Goal: Information Seeking & Learning: Check status

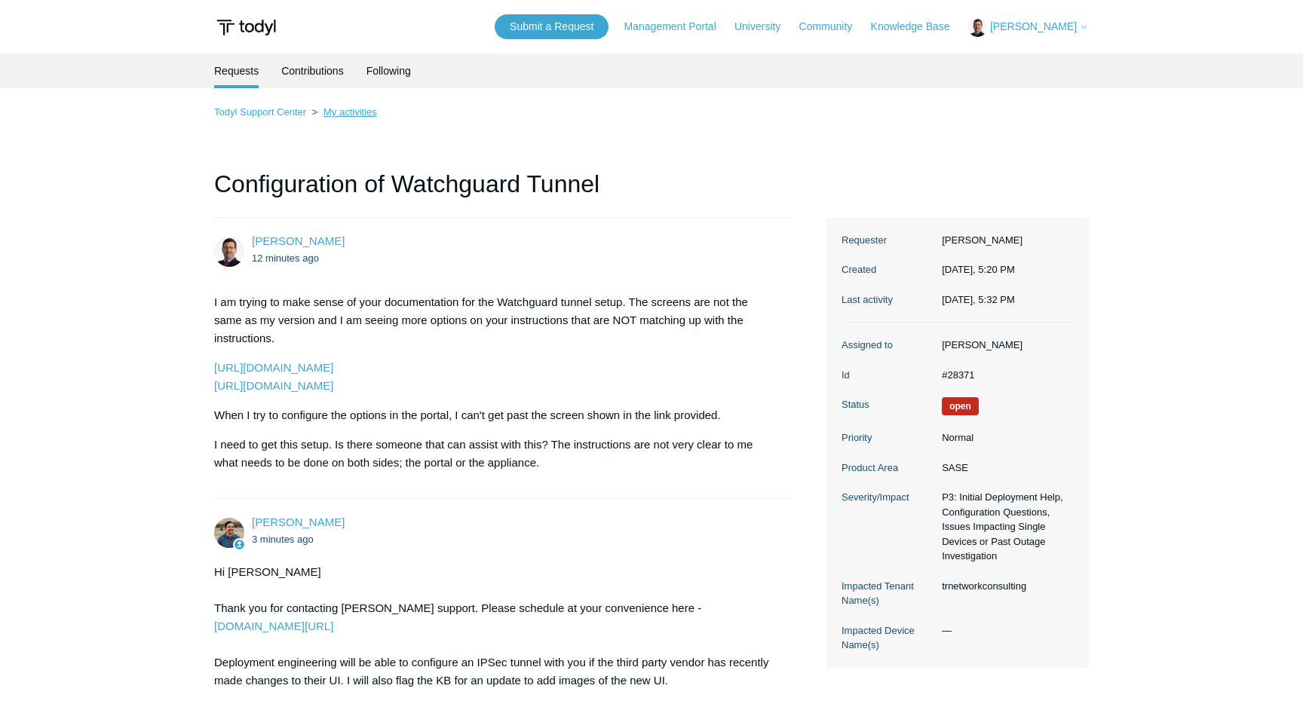
click at [327, 112] on link "My activities" at bounding box center [351, 111] width 54 height 11
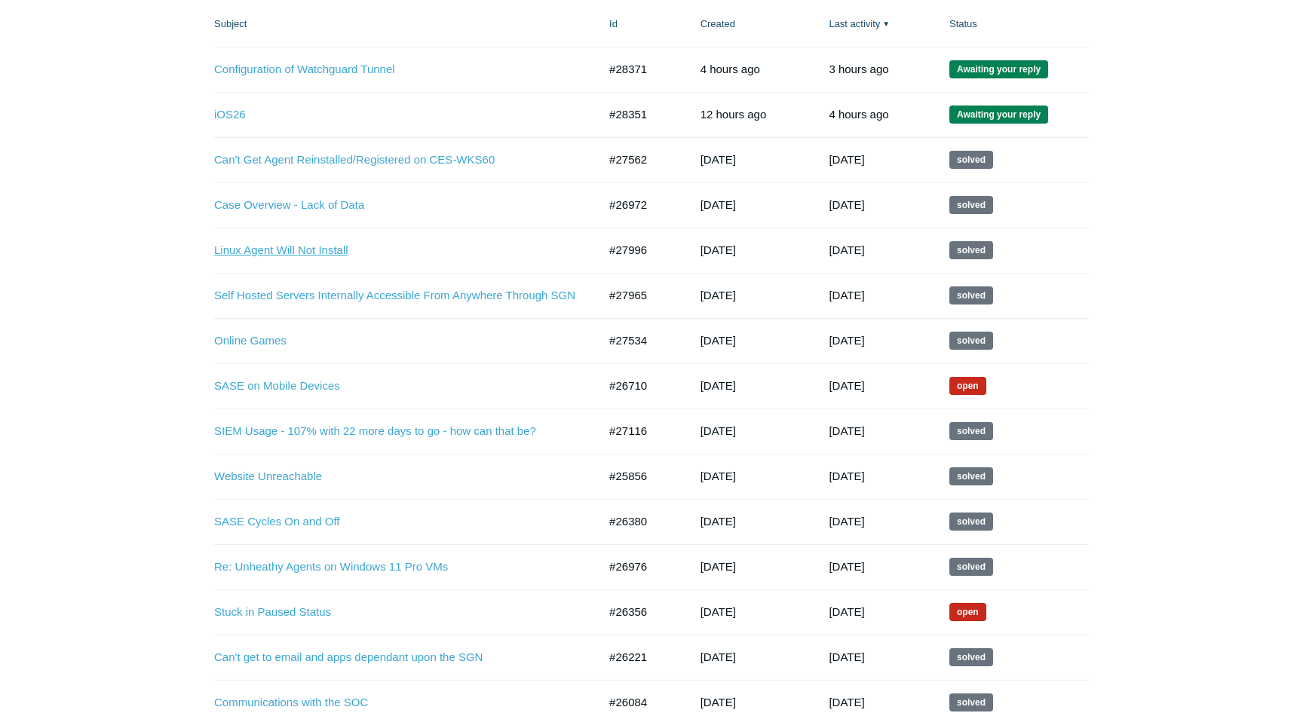
scroll to position [302, 0]
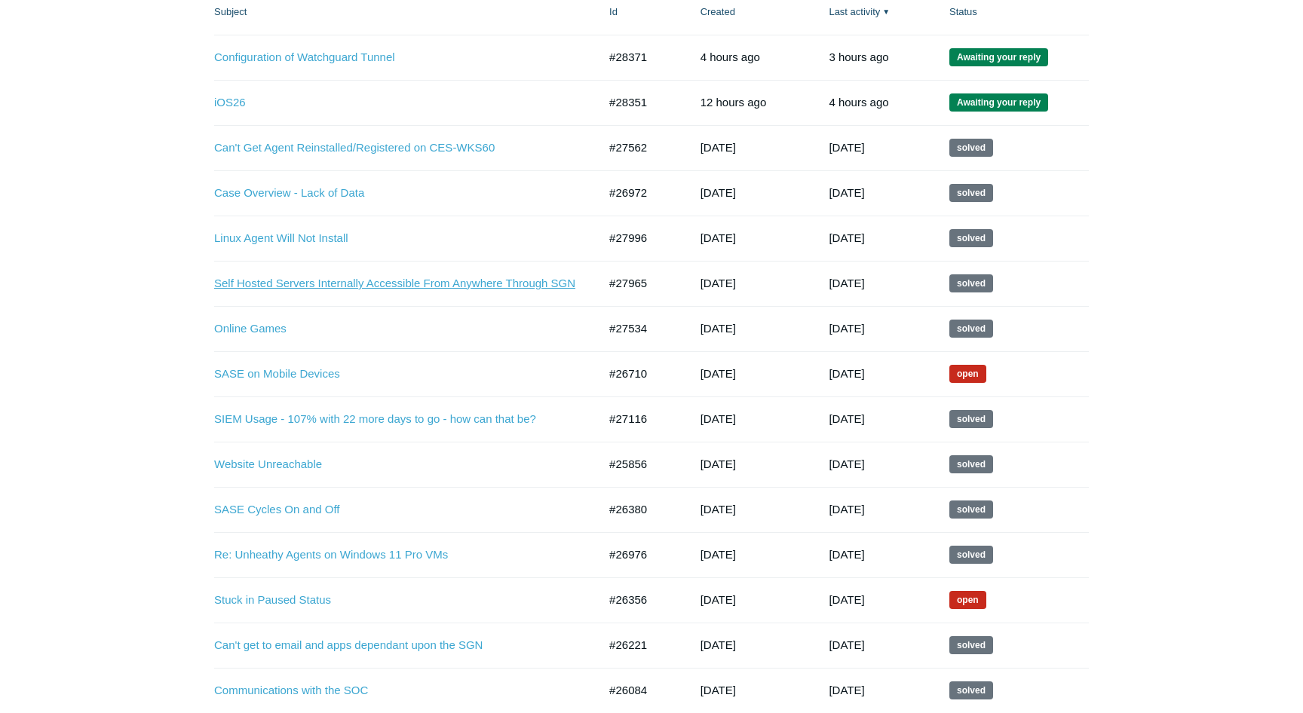
click at [478, 287] on link "Self Hosted Servers Internally Accessible From Anywhere Through SGN" at bounding box center [394, 283] width 361 height 17
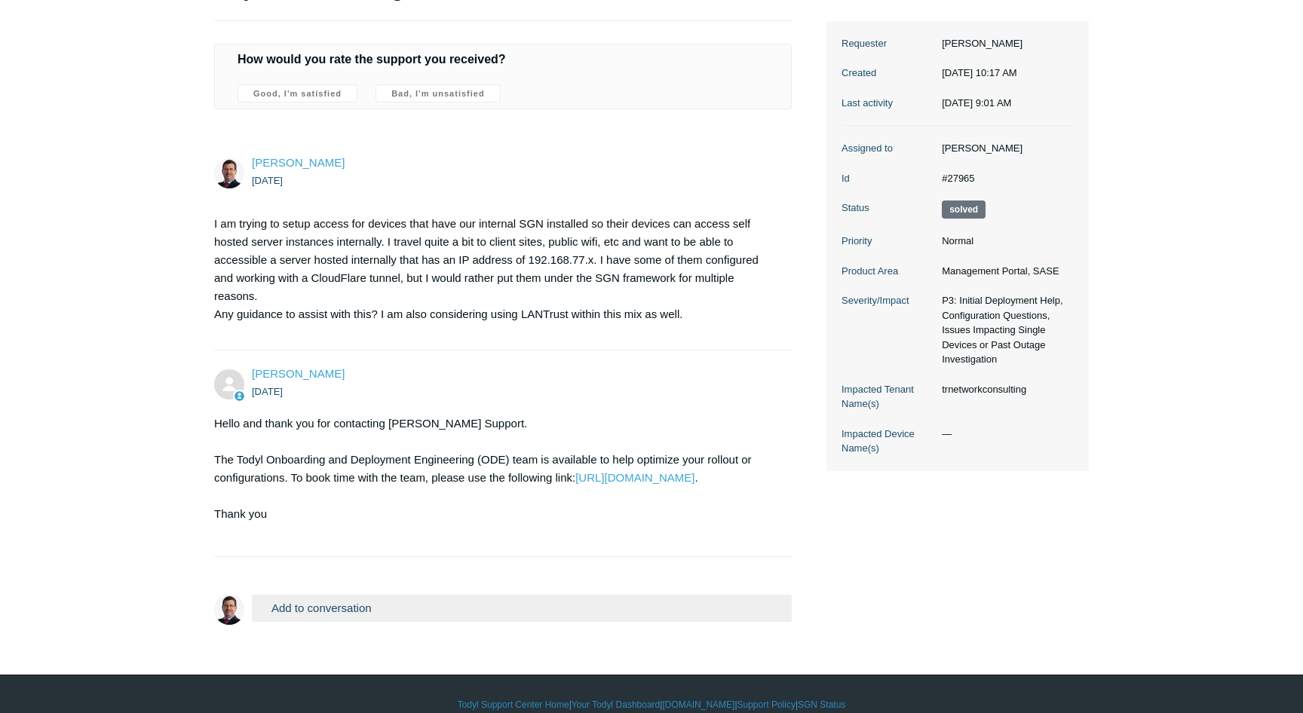
scroll to position [254, 0]
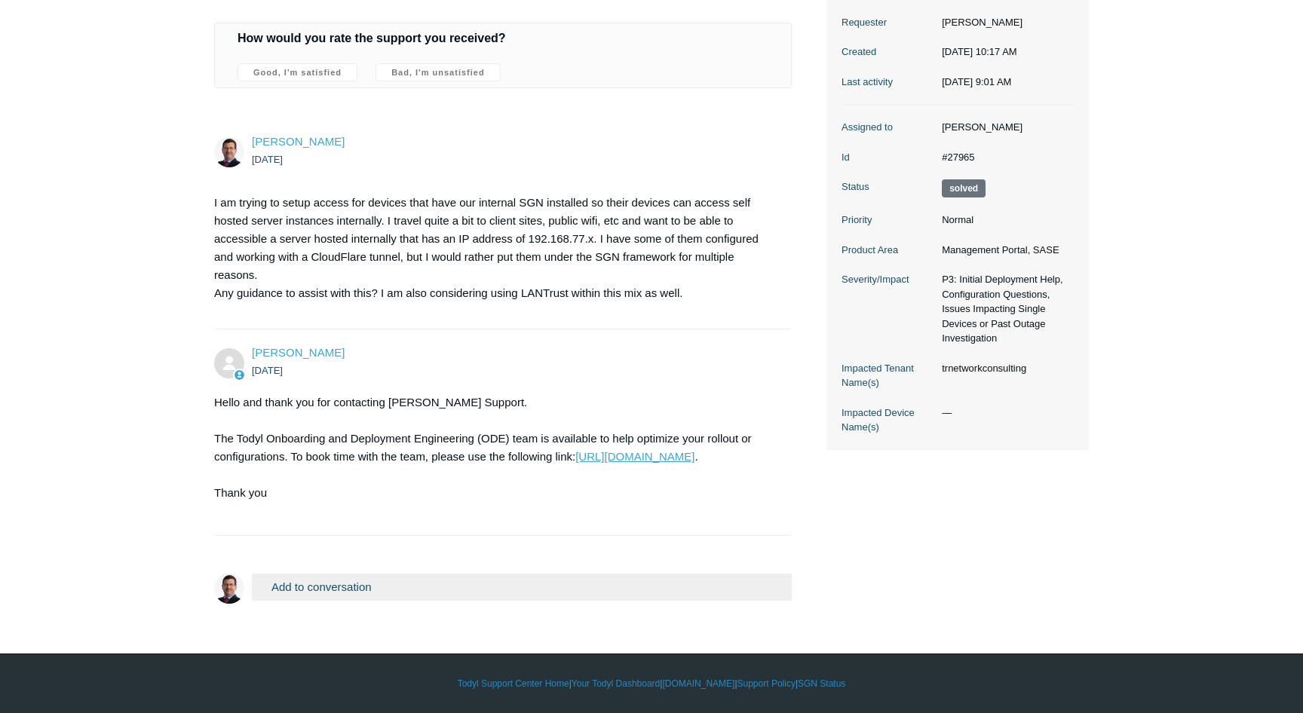
click at [682, 461] on link "https://www.todyl.com/ode" at bounding box center [634, 456] width 119 height 13
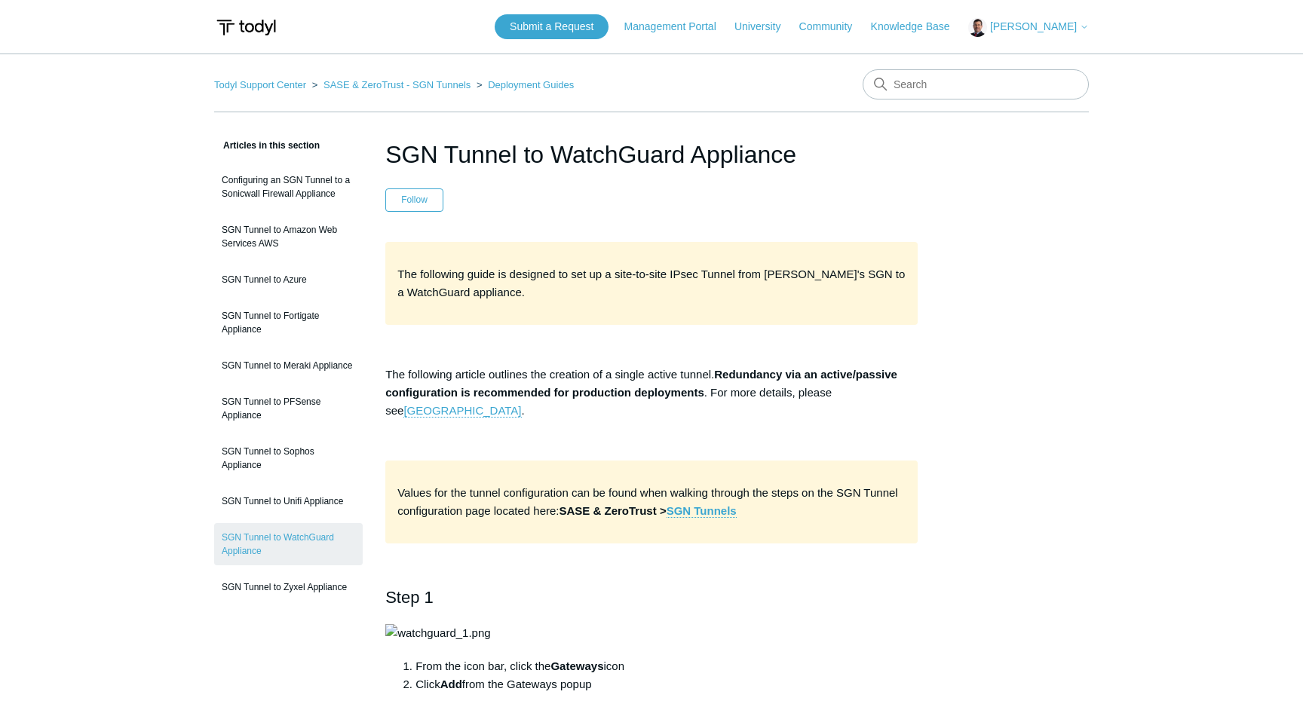
click at [1038, 30] on span "[PERSON_NAME]" at bounding box center [1033, 26] width 87 height 12
click at [1050, 62] on link "My Support Requests" at bounding box center [1042, 59] width 147 height 26
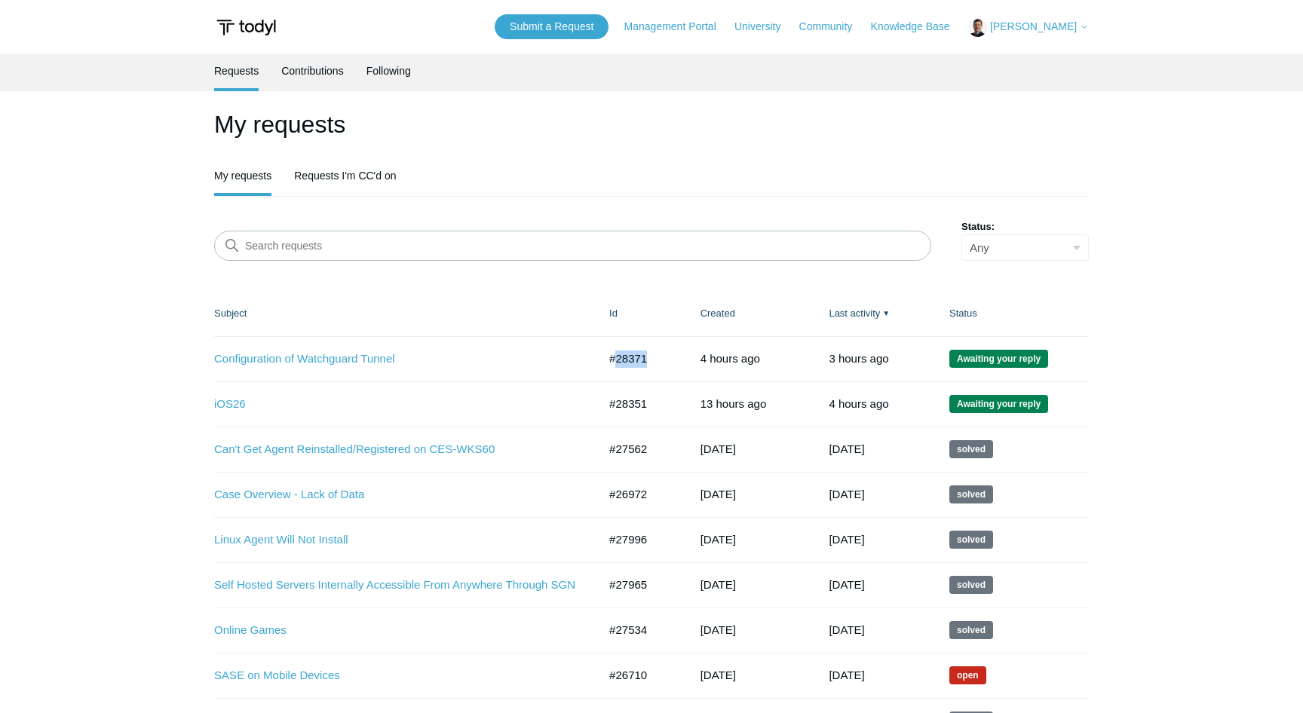
drag, startPoint x: 655, startPoint y: 362, endPoint x: 615, endPoint y: 365, distance: 40.1
click at [615, 365] on td "#28371" at bounding box center [639, 358] width 91 height 45
copy td "28371"
